Goal: Find specific page/section: Find specific page/section

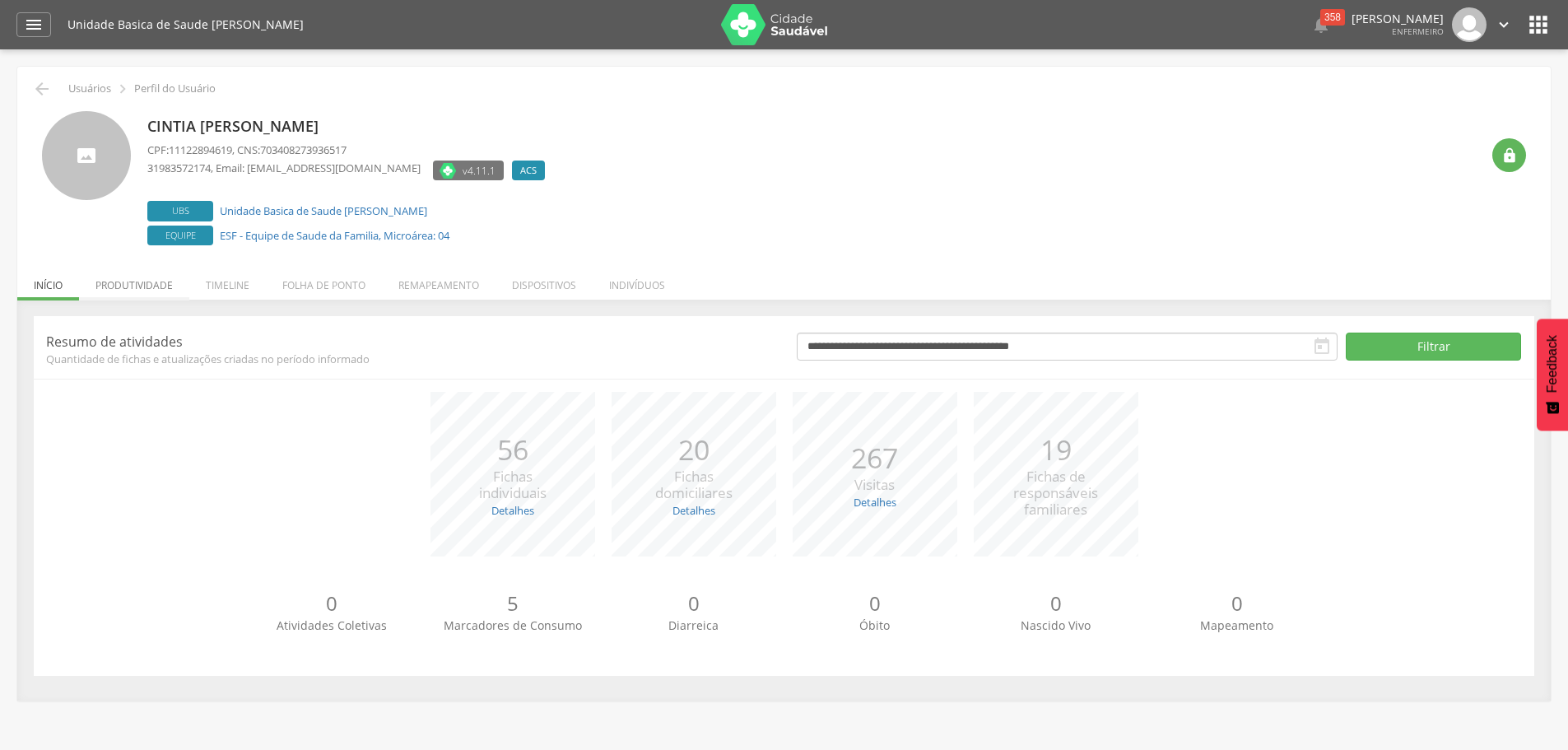
click at [164, 283] on li "Produtividade" at bounding box center [134, 282] width 111 height 39
click at [129, 283] on li "Produtividade" at bounding box center [134, 282] width 111 height 39
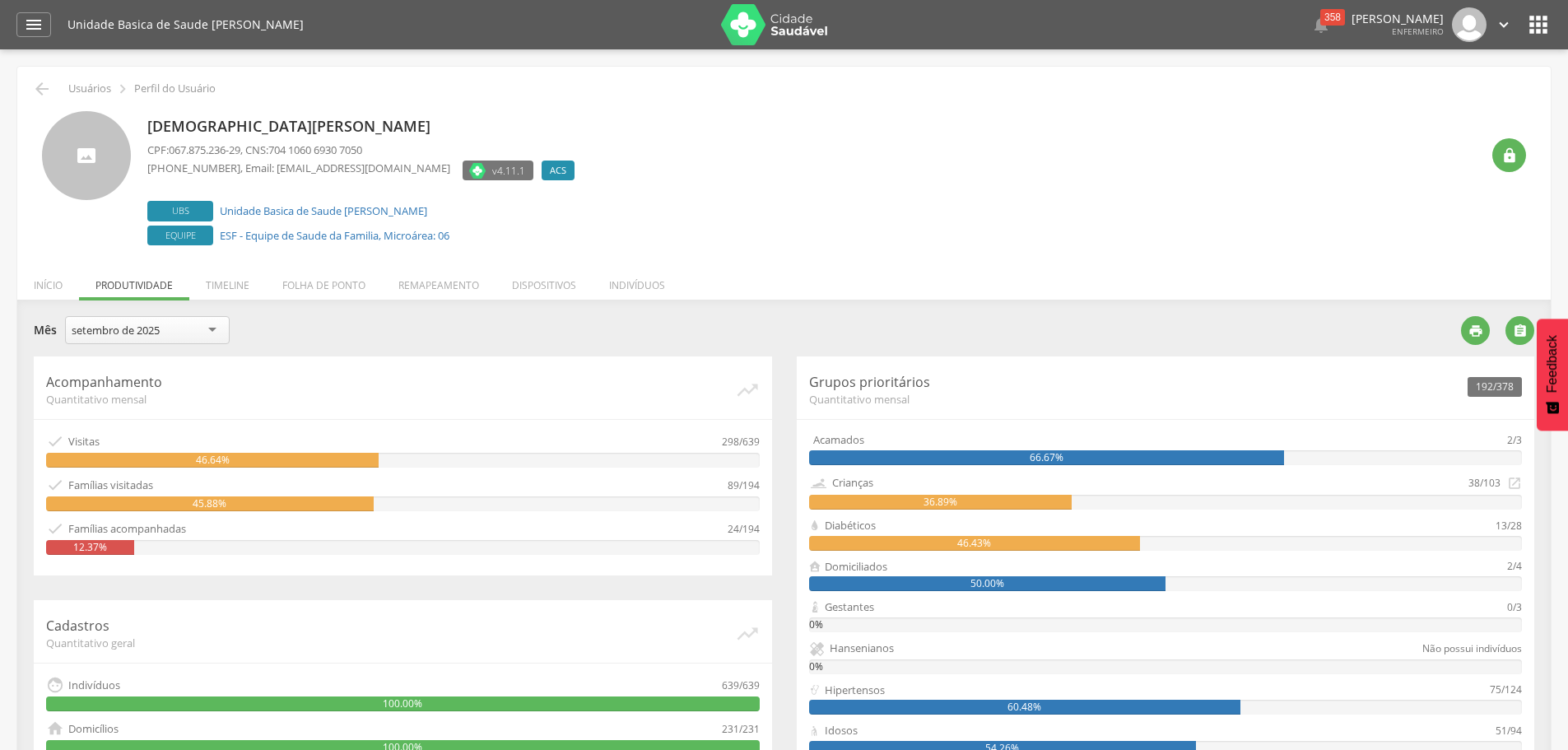
drag, startPoint x: 96, startPoint y: 283, endPoint x: 73, endPoint y: 229, distance: 58.7
click at [73, 229] on div "Cristiane Vieira Goncalves Santos CPF: 067.875.236-29 , CNS: 704 1060 6930 7050…" at bounding box center [784, 180] width 1484 height 138
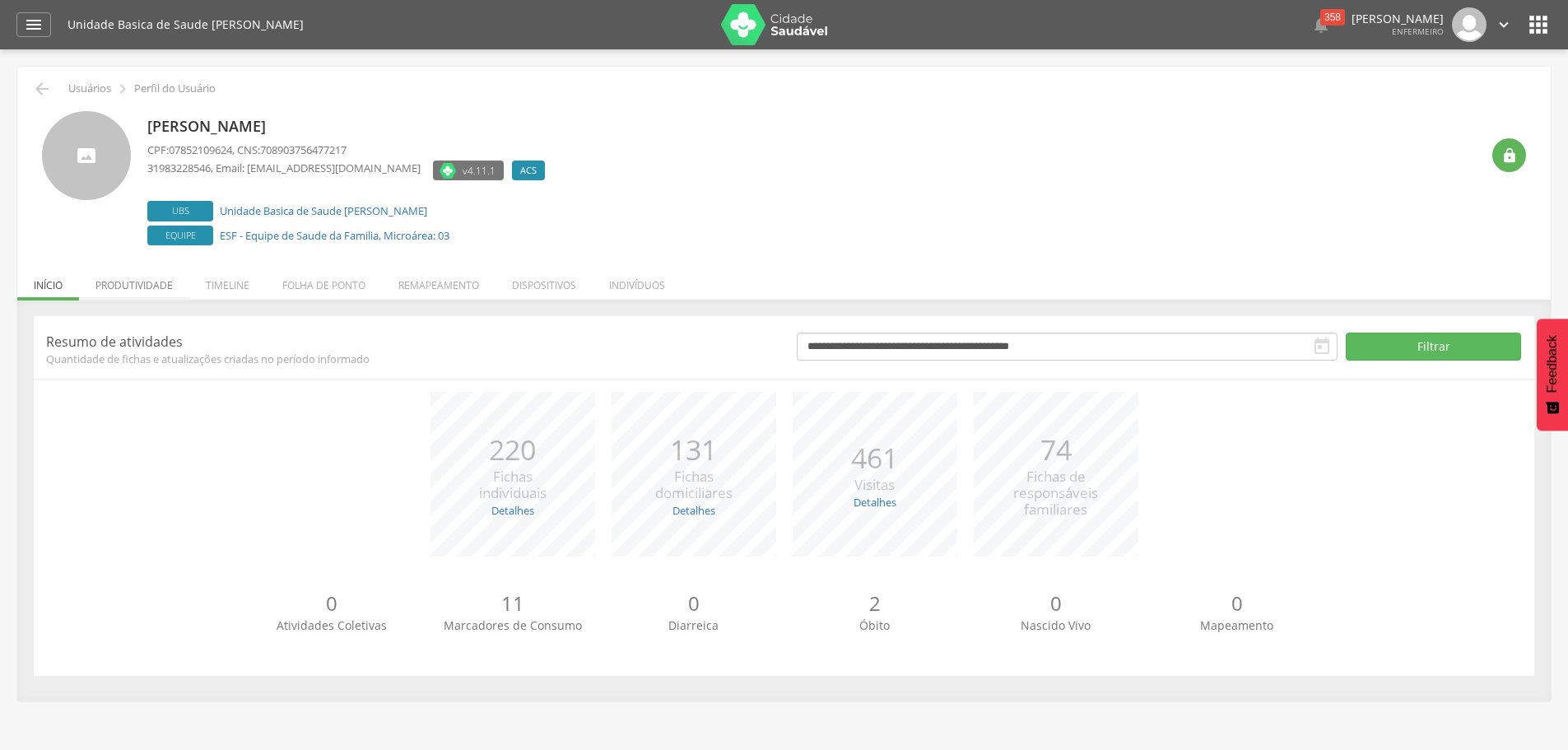
click at [125, 295] on li "Produtividade" at bounding box center [134, 282] width 111 height 39
click at [136, 283] on li "Produtividade" at bounding box center [134, 282] width 111 height 39
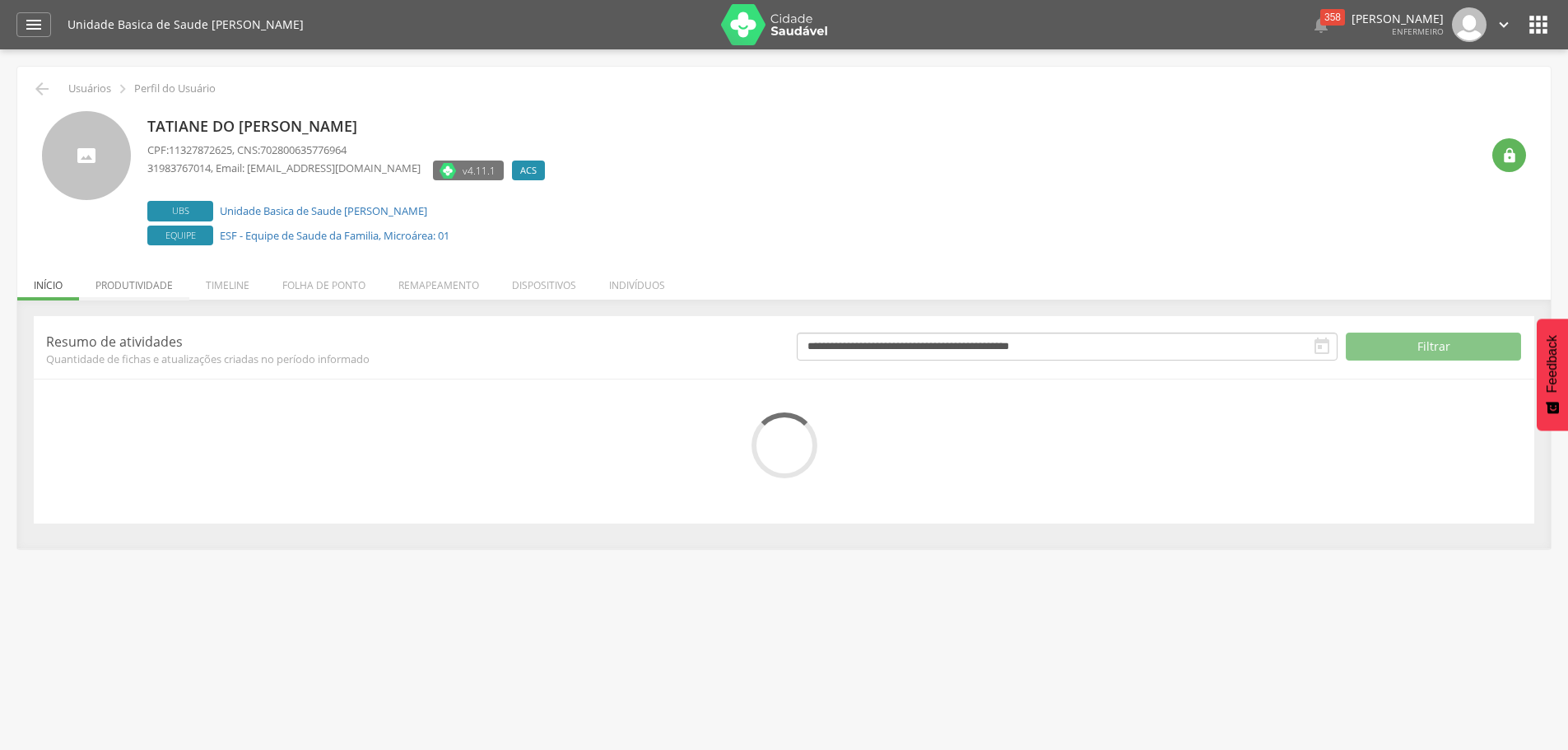
click at [146, 291] on li "Produtividade" at bounding box center [134, 282] width 111 height 39
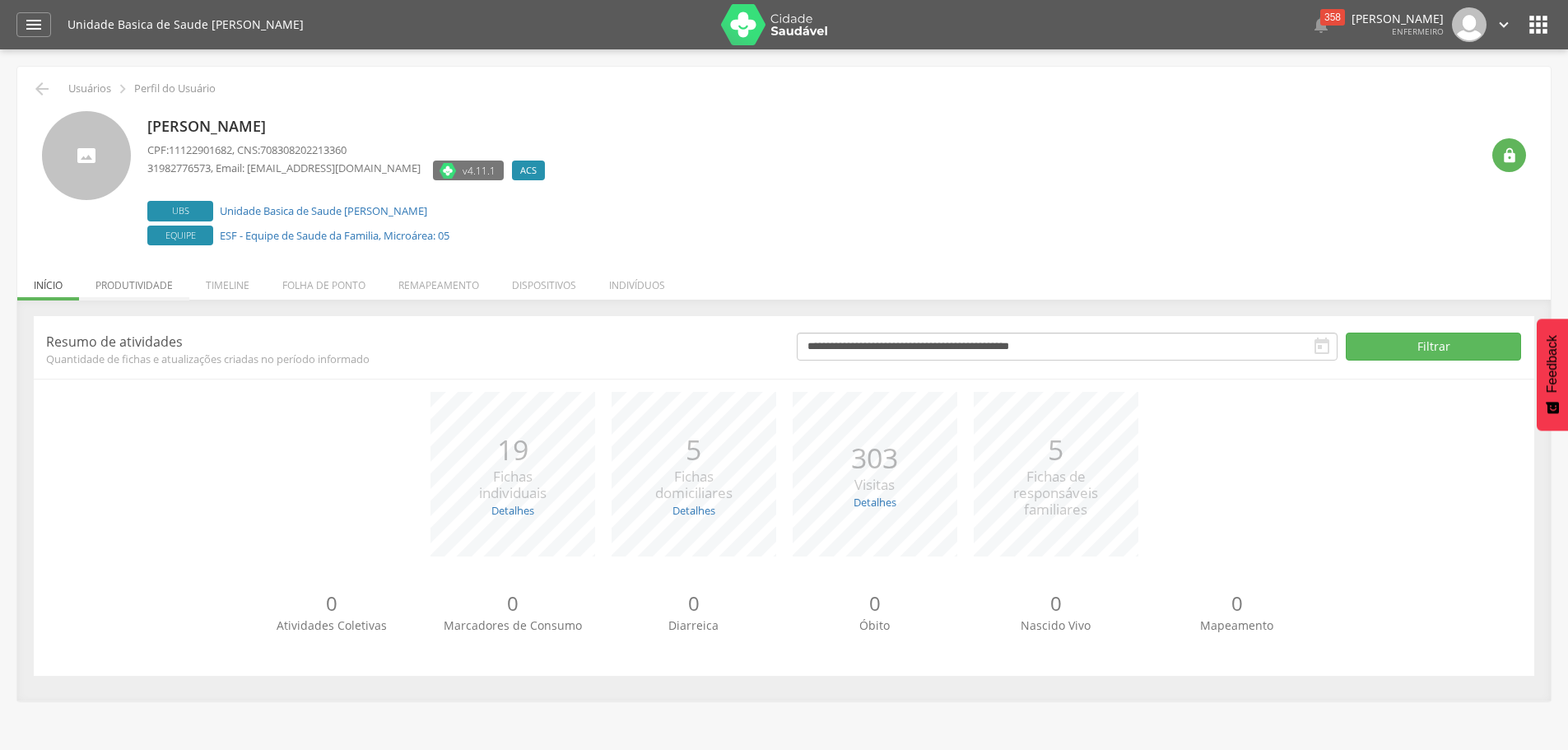
click at [149, 292] on li "Produtividade" at bounding box center [134, 282] width 111 height 39
